Goal: Communication & Community: Share content

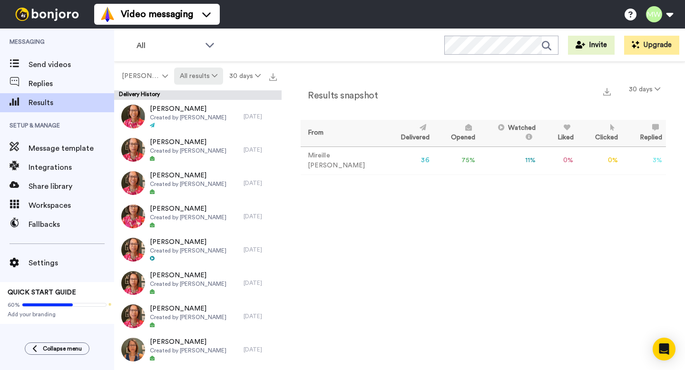
click at [209, 78] on button "All results" at bounding box center [198, 76] width 49 height 17
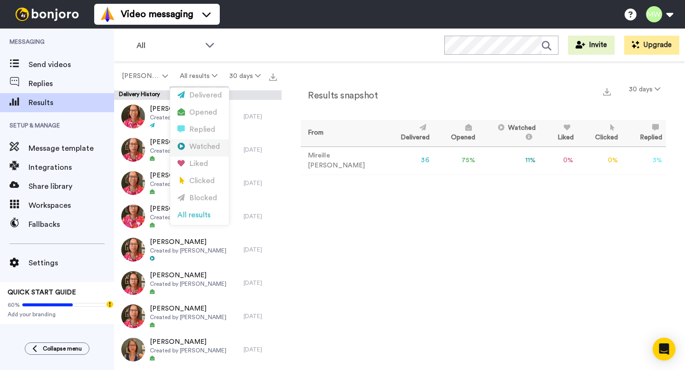
click at [206, 145] on div "Watched" at bounding box center [199, 147] width 44 height 10
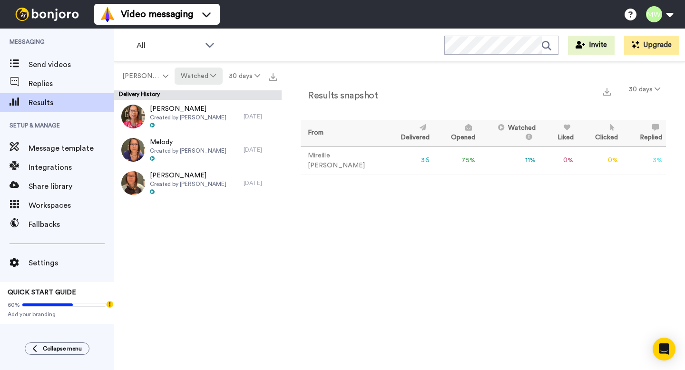
click at [196, 74] on button "Watched" at bounding box center [199, 76] width 48 height 17
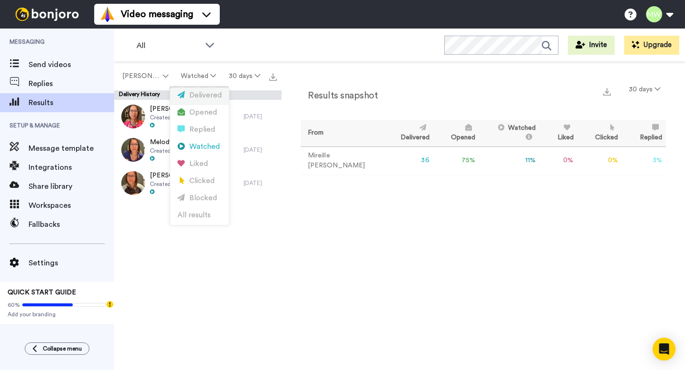
click at [198, 97] on div "Delivered" at bounding box center [199, 95] width 44 height 10
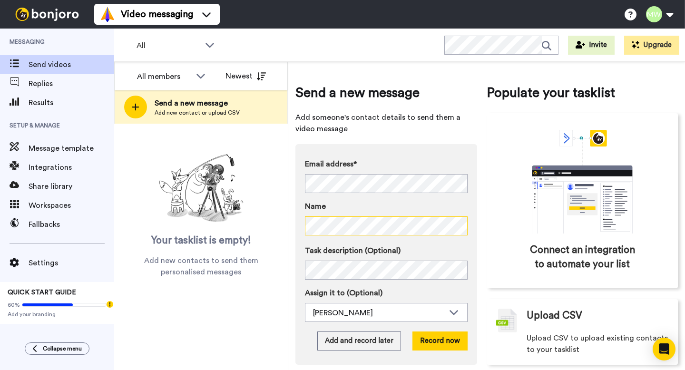
scroll to position [12, 0]
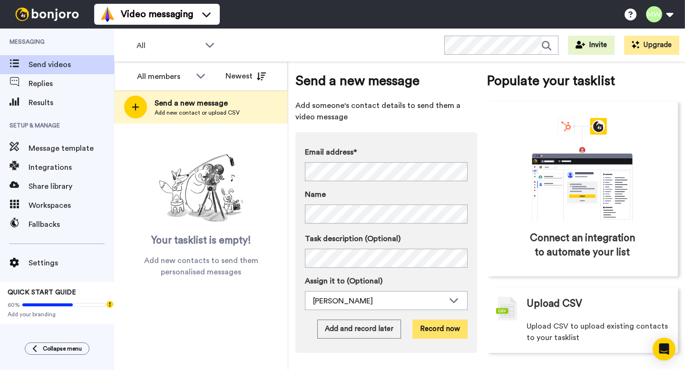
click at [428, 333] on button "Record now" at bounding box center [439, 329] width 55 height 19
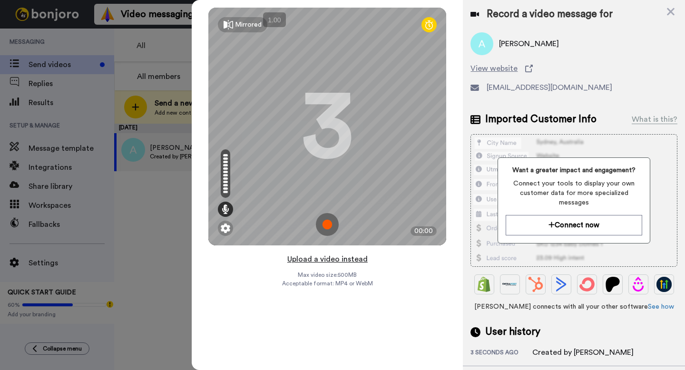
click at [344, 259] on button "Upload a video instead" at bounding box center [327, 259] width 86 height 12
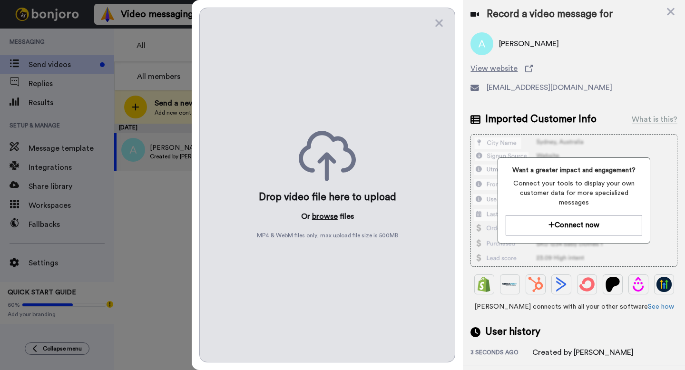
click at [328, 219] on button "browse" at bounding box center [325, 216] width 26 height 11
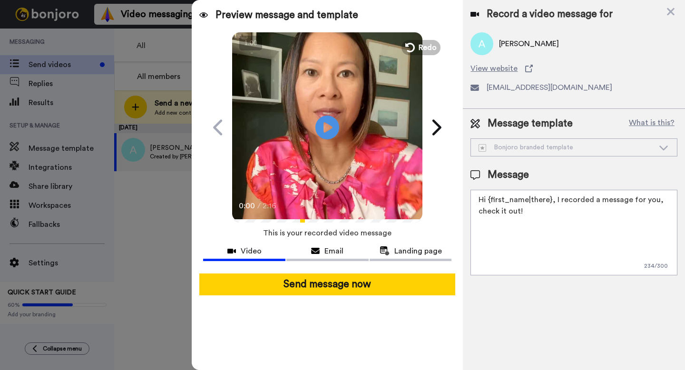
click at [509, 230] on textarea "Hi {first_name|there}, I recorded a message for you, check it out!" at bounding box center [574, 233] width 207 height 86
paste textarea "To enrich screen reader interactions, please activate Accessibility in Grammarl…"
paste textarea "https://p.bttr.to/3TF8BYJ"
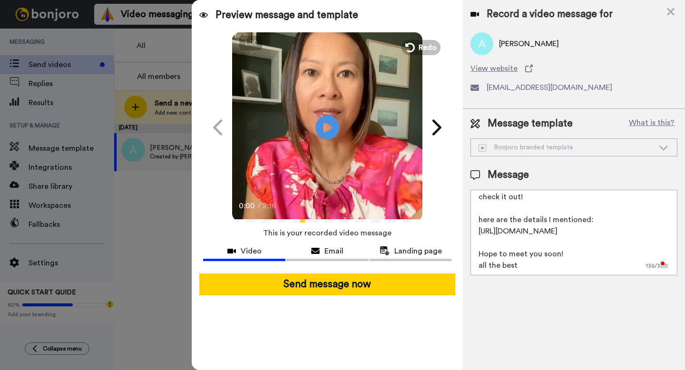
scroll to position [21, 0]
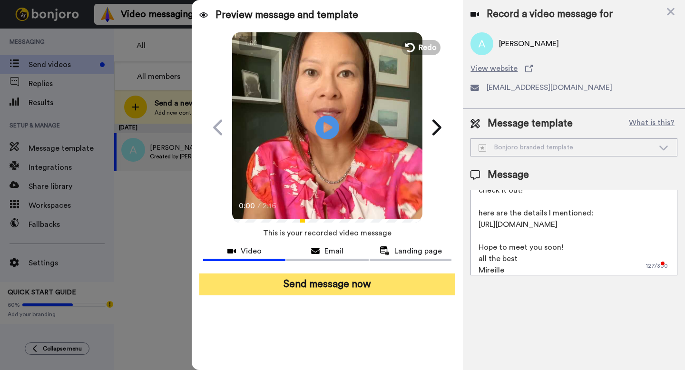
type textarea "Hi {first_name|there}, I recorded a message for you, check it out! here are the…"
click at [415, 287] on button "Send message now" at bounding box center [327, 285] width 256 height 22
